Goal: Task Accomplishment & Management: Use online tool/utility

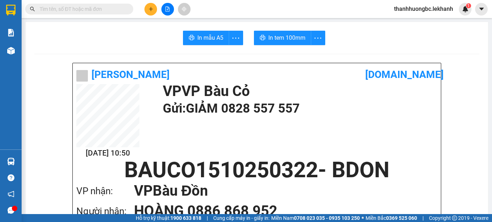
scroll to position [574, 0]
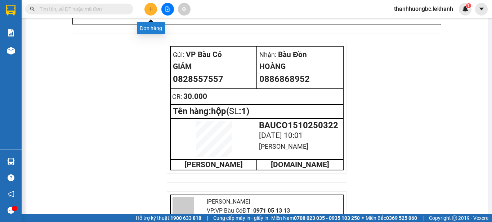
click at [155, 12] on button at bounding box center [150, 9] width 13 height 13
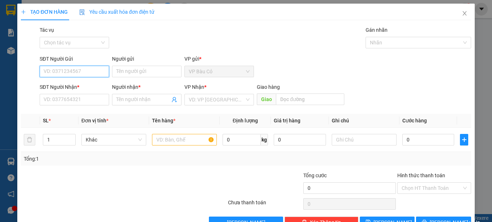
click at [75, 74] on input "SĐT Người Gửi" at bounding box center [75, 72] width 70 height 12
click at [81, 84] on div "0368141649 - [PERSON_NAME]" at bounding box center [79, 86] width 71 height 8
type input "0368141649"
type input "[PERSON_NAME]"
type input "0902881373"
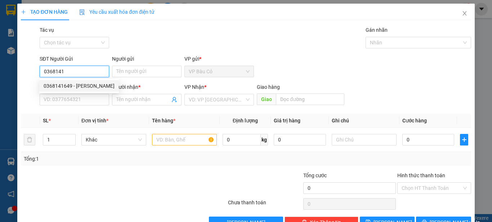
type input "MINH QUÂN"
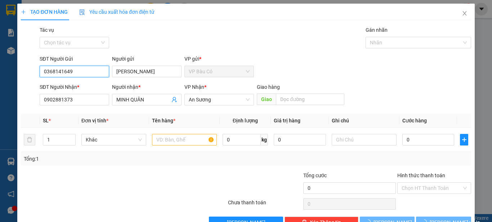
type input "30.000"
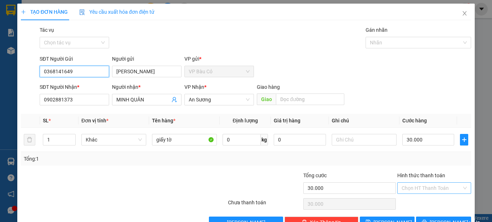
type input "0368141649"
click at [446, 191] on input "Hình thức thanh toán" at bounding box center [432, 187] width 60 height 11
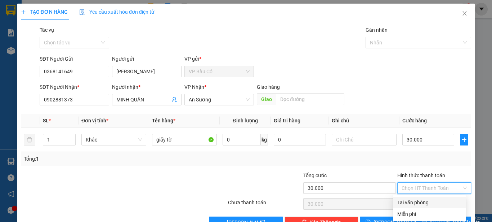
click at [440, 204] on div "Tại văn phòng" at bounding box center [429, 202] width 65 height 8
type input "0"
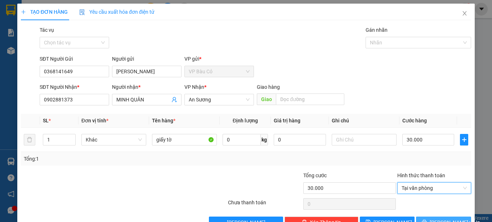
scroll to position [20, 0]
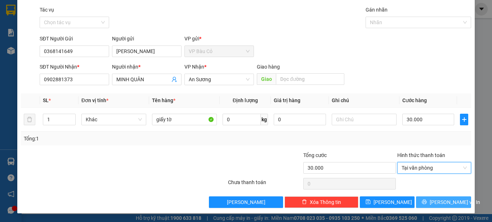
click at [423, 202] on button "[PERSON_NAME] và In" at bounding box center [443, 202] width 55 height 12
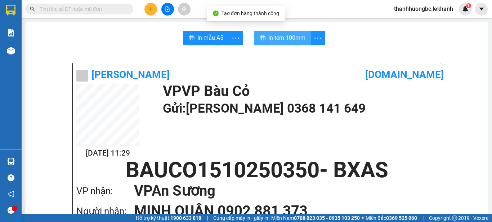
click at [293, 41] on span "In tem 100mm" at bounding box center [286, 37] width 37 height 9
